Goal: Task Accomplishment & Management: Use online tool/utility

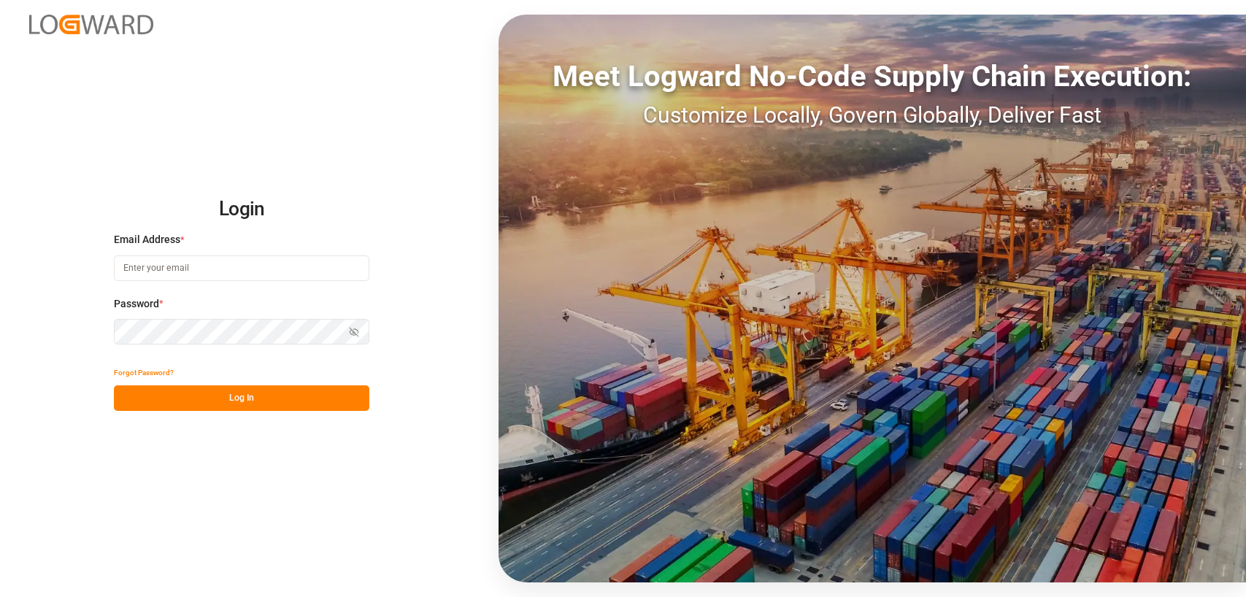
type input "[PERSON_NAME][EMAIL_ADDRESS][DOMAIN_NAME]"
click at [231, 398] on button "Log In" at bounding box center [241, 398] width 255 height 26
type input "[PERSON_NAME][EMAIL_ADDRESS][DOMAIN_NAME]"
click at [215, 396] on button "Log In" at bounding box center [241, 398] width 255 height 26
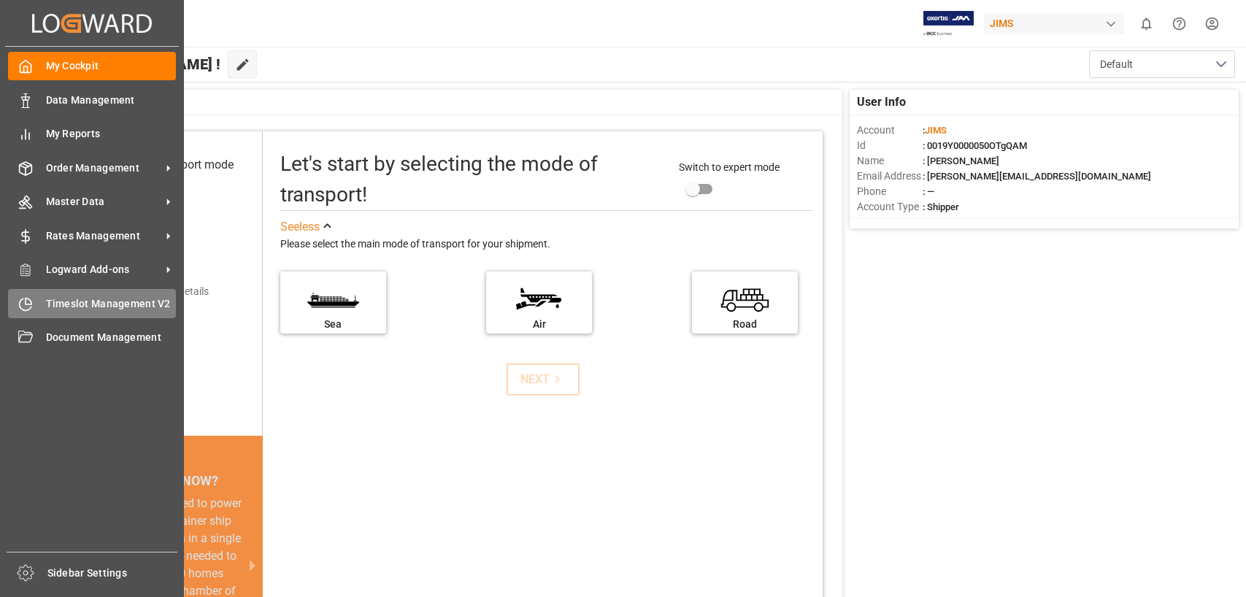
click at [61, 299] on span "Timeslot Management V2" at bounding box center [111, 303] width 131 height 15
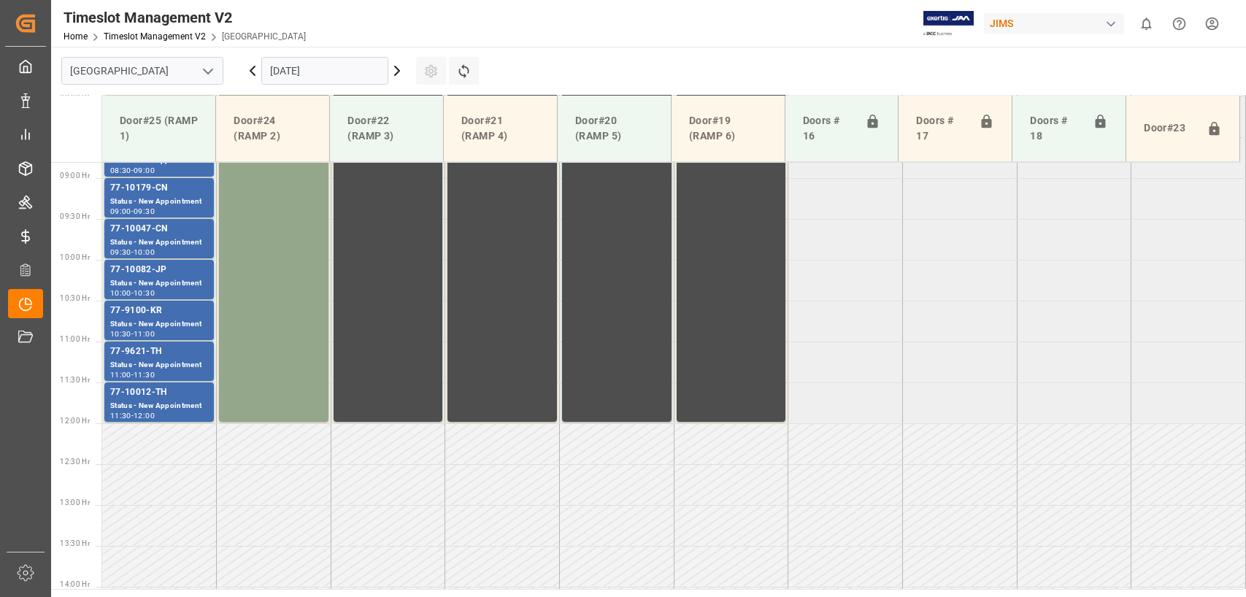
scroll to position [741, 0]
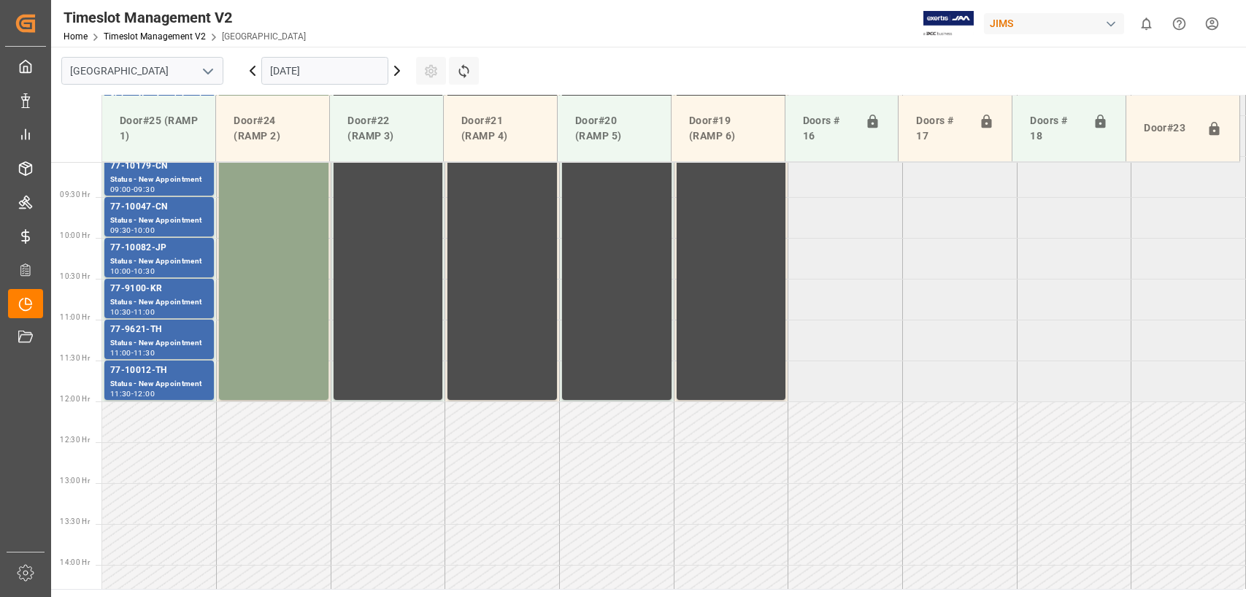
click at [329, 77] on input "15.09.2025" at bounding box center [324, 71] width 127 height 28
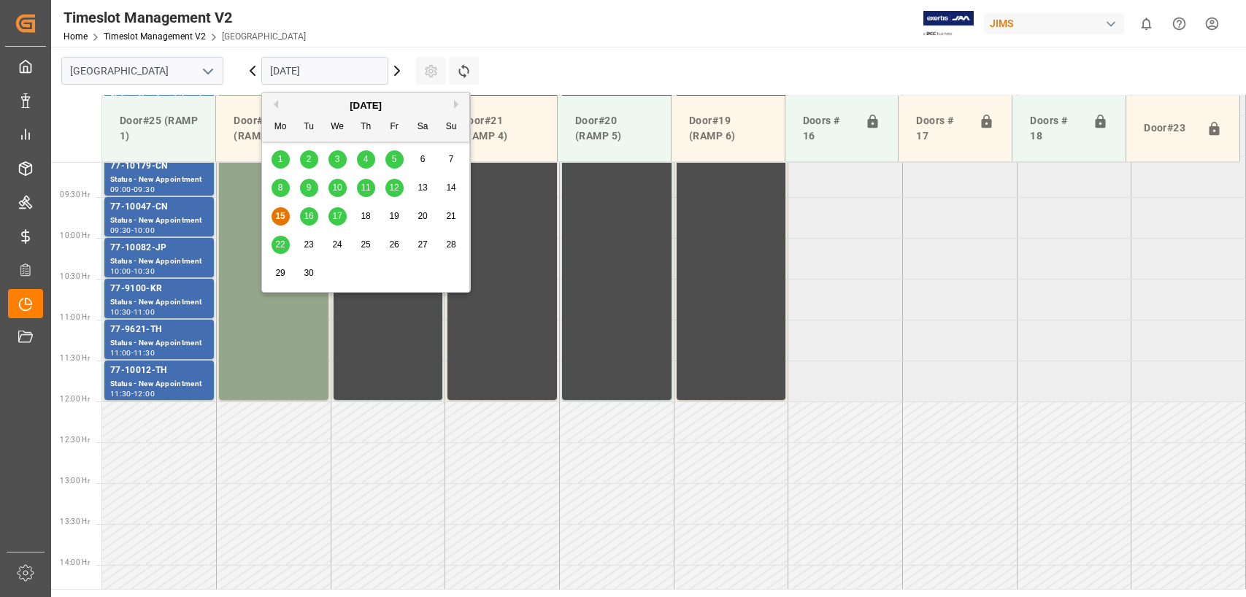
click at [311, 215] on span "16" at bounding box center [308, 216] width 9 height 10
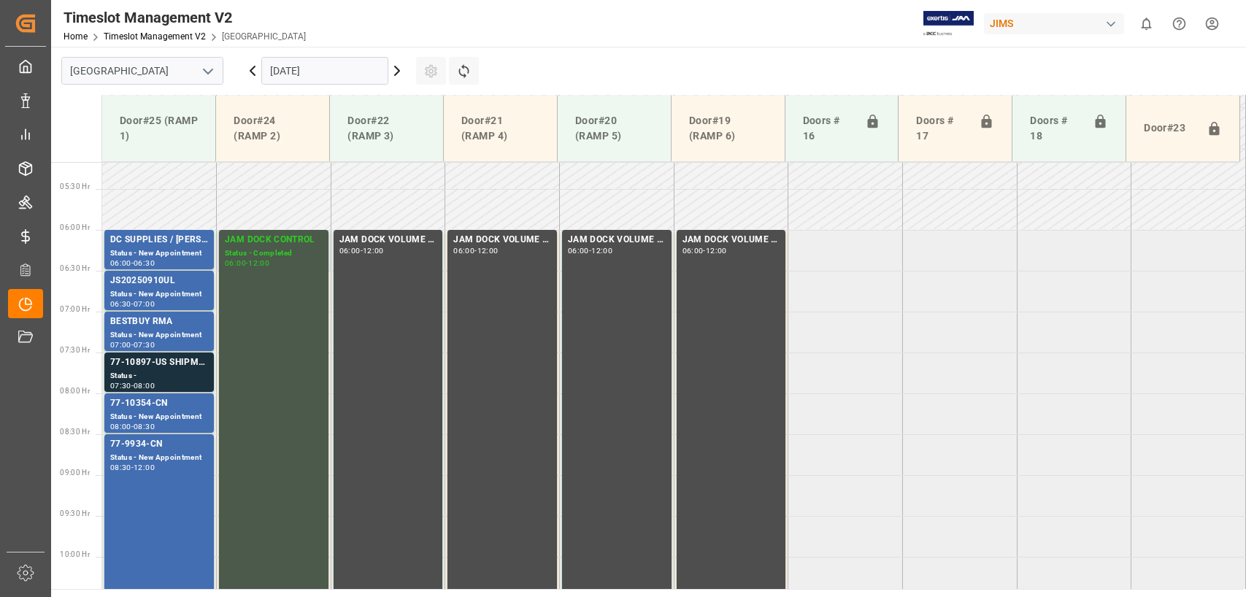
scroll to position [449, 0]
